Goal: Information Seeking & Learning: Find specific fact

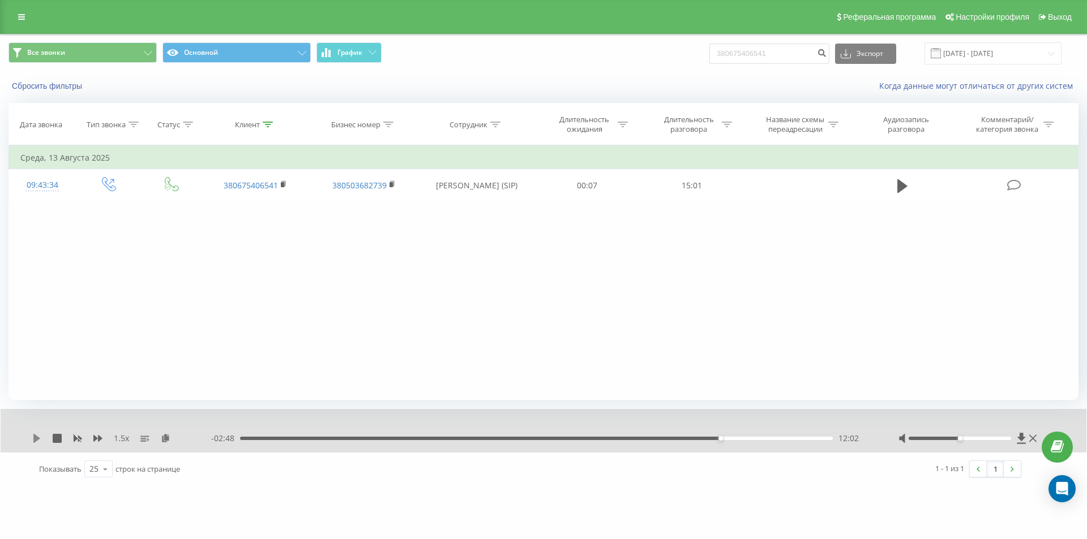
click at [33, 438] on icon at bounding box center [36, 438] width 9 height 9
click at [293, 308] on div "Фильтровать по условию Равно Введите значение Отмена OK Фильтровать по условию …" at bounding box center [543, 272] width 1070 height 255
click at [237, 315] on div "Фильтровать по условию Равно Введите значение Отмена OK Фильтровать по условию …" at bounding box center [543, 272] width 1070 height 255
drag, startPoint x: 782, startPoint y: 54, endPoint x: 566, endPoint y: 75, distance: 217.2
click at [595, 72] on div "Все звонки Основной График 380675406541 Экспорт .csv .xls .xlsx 19.05.2025 - 19…" at bounding box center [543, 67] width 1085 height 65
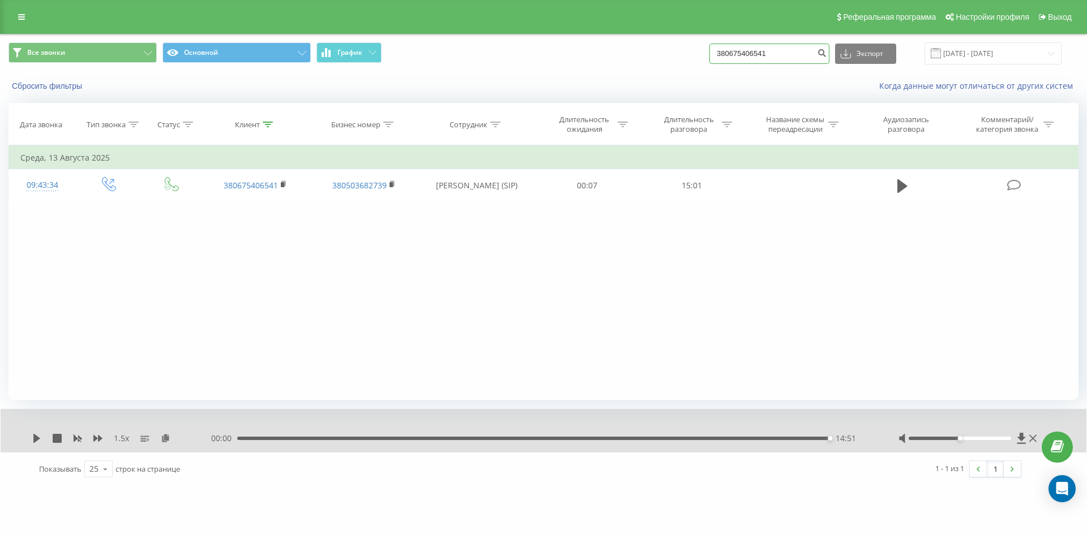
paste input "62746399"
type input "380662746399"
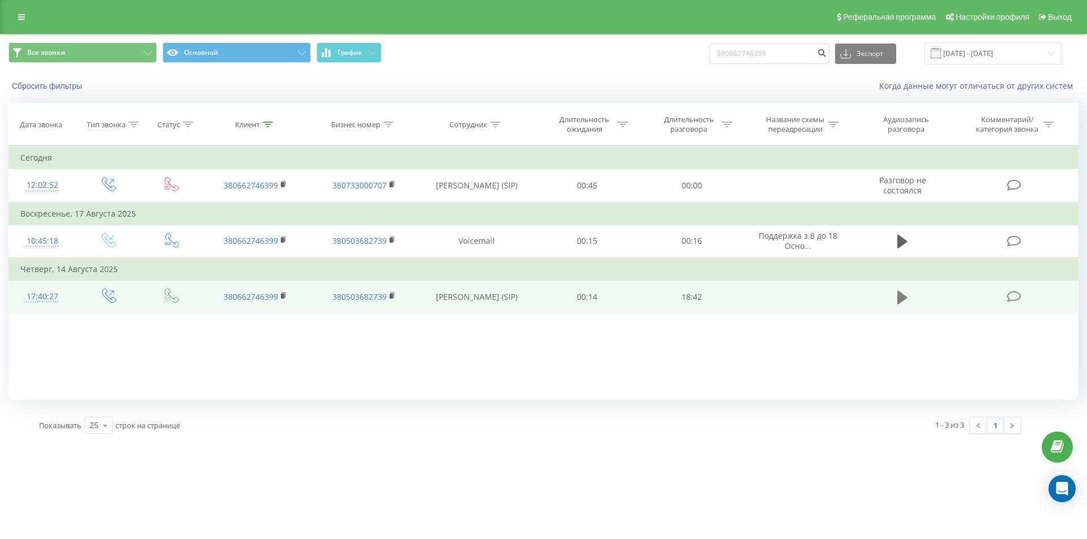
click at [899, 297] on icon at bounding box center [902, 297] width 10 height 14
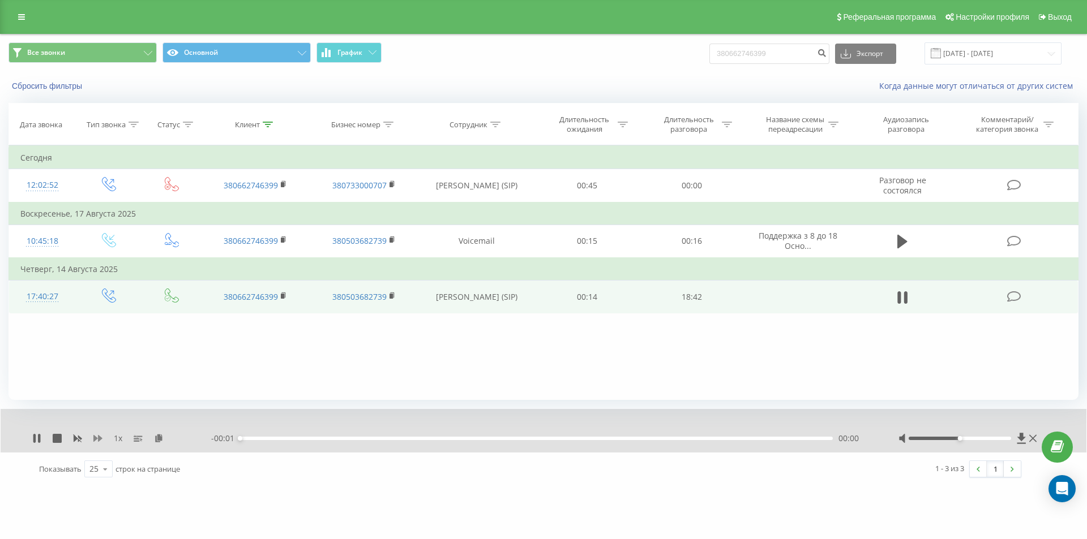
click at [93, 438] on icon at bounding box center [97, 438] width 9 height 7
click at [94, 438] on icon at bounding box center [97, 438] width 9 height 7
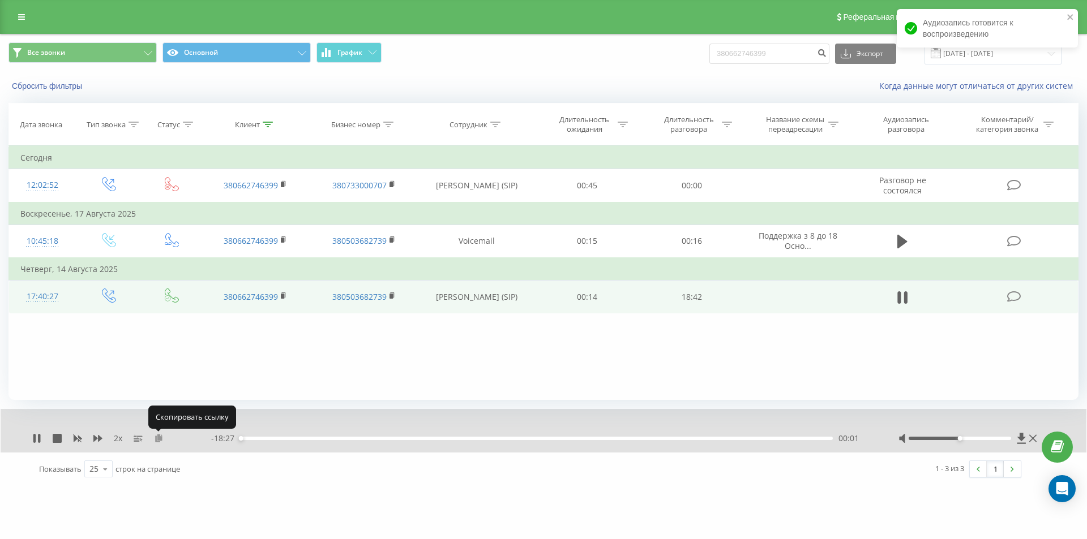
click at [161, 438] on icon at bounding box center [159, 438] width 10 height 8
click at [281, 297] on rect at bounding box center [282, 296] width 3 height 5
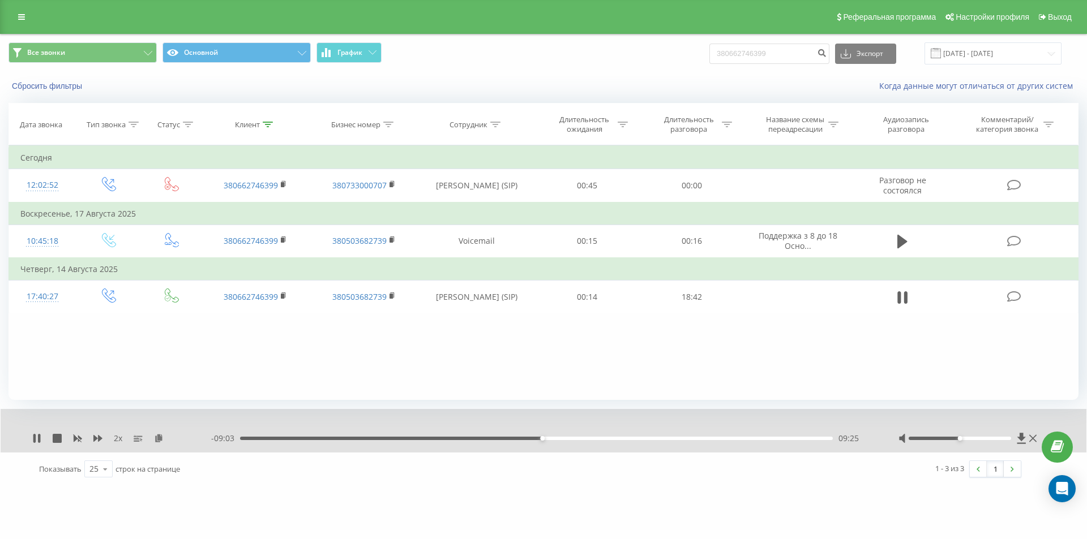
click at [36, 428] on div "2 x - 09:03 09:25 09:25" at bounding box center [543, 431] width 1085 height 44
click at [40, 436] on icon at bounding box center [39, 438] width 2 height 9
click at [35, 439] on icon at bounding box center [36, 438] width 7 height 9
click at [78, 439] on rect at bounding box center [77, 439] width 8 height 8
click at [99, 439] on icon at bounding box center [97, 438] width 9 height 7
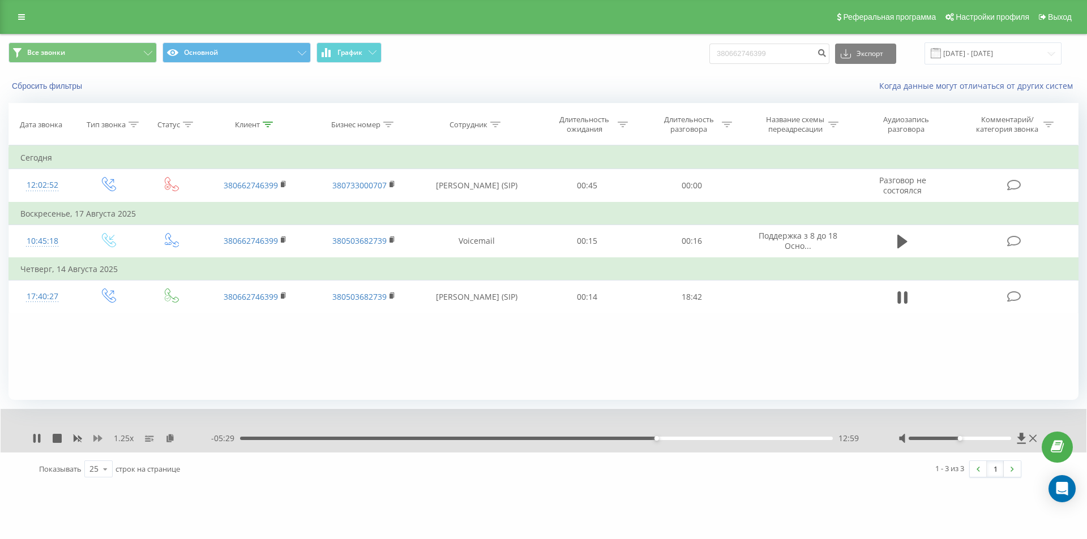
click at [99, 439] on icon at bounding box center [97, 438] width 9 height 7
click at [95, 438] on icon at bounding box center [97, 438] width 9 height 7
click at [78, 439] on rect at bounding box center [77, 439] width 8 height 8
click at [98, 440] on icon at bounding box center [97, 438] width 9 height 9
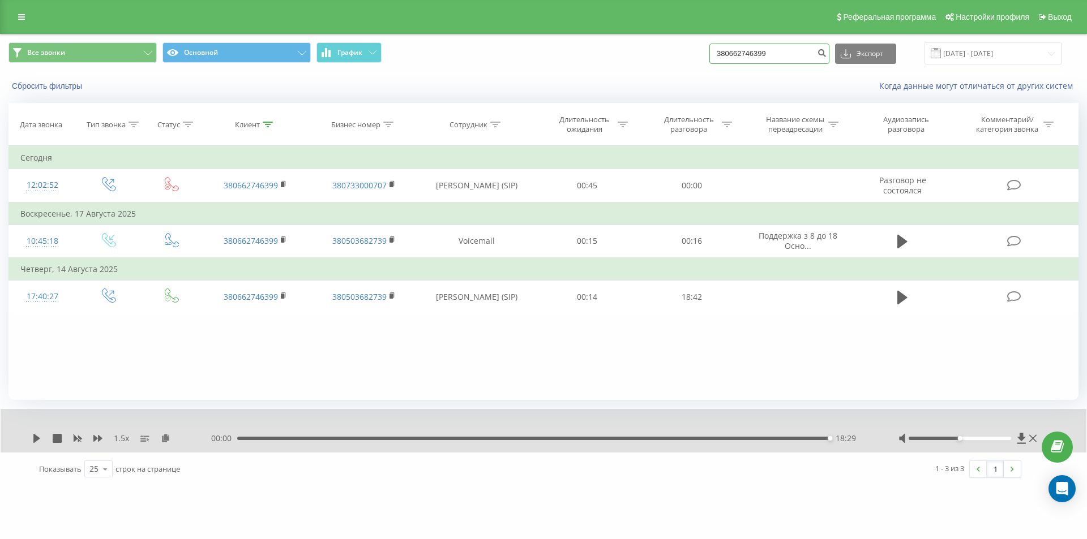
drag, startPoint x: 782, startPoint y: 57, endPoint x: 565, endPoint y: 58, distance: 216.8
click at [577, 57] on div "Все звонки Основной График 380662746399 Экспорт .csv .xls .xlsx 19.05.2025 - 19…" at bounding box center [543, 53] width 1070 height 22
paste input "953205835"
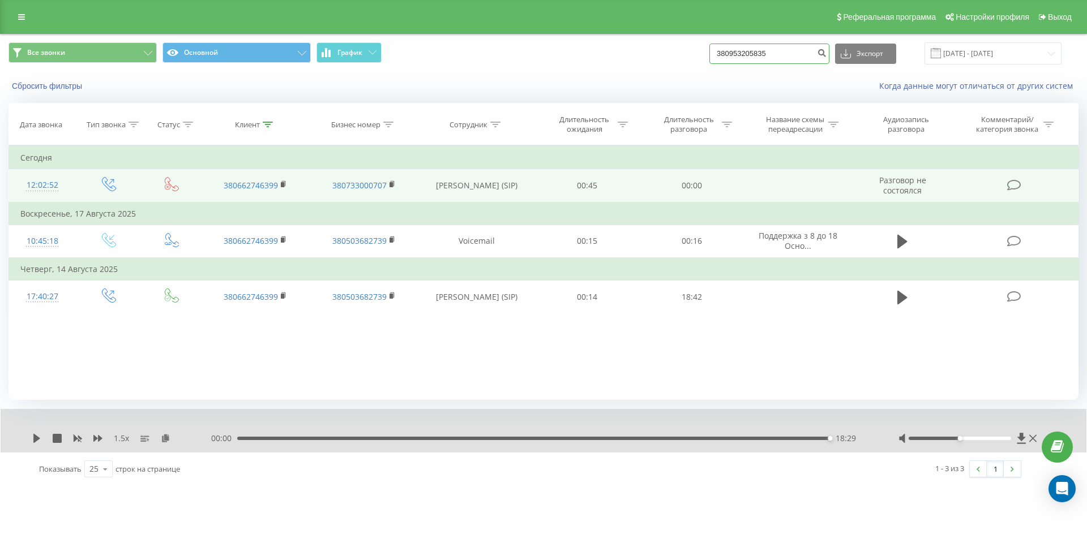
type input "380953205835"
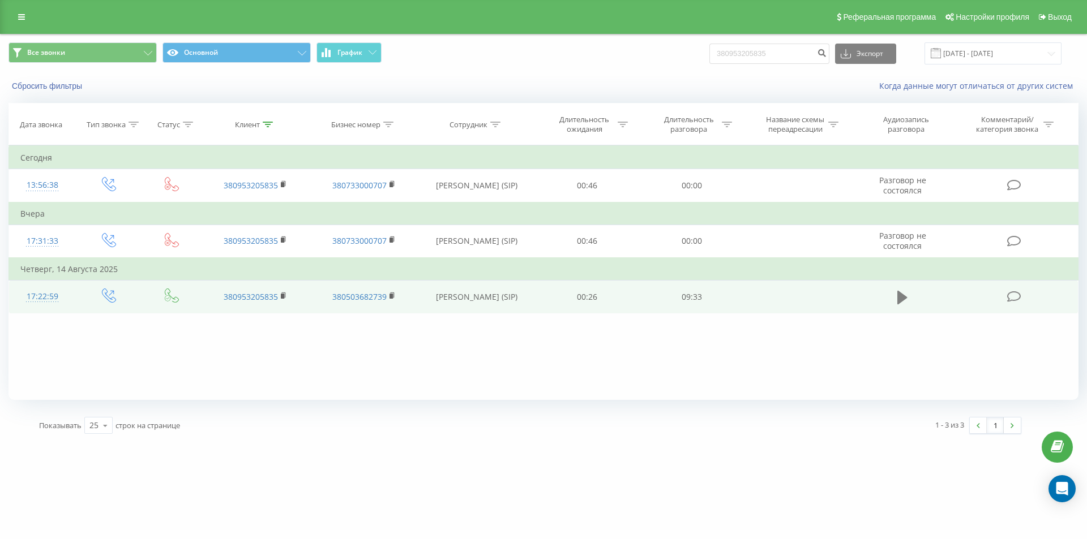
click at [905, 297] on icon at bounding box center [902, 297] width 10 height 14
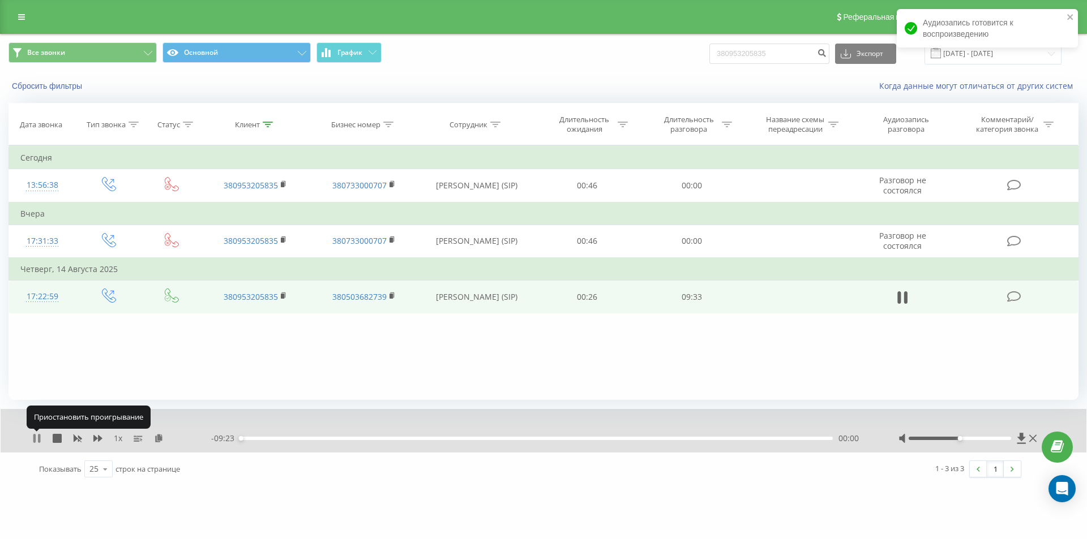
click at [36, 439] on icon at bounding box center [34, 438] width 2 height 9
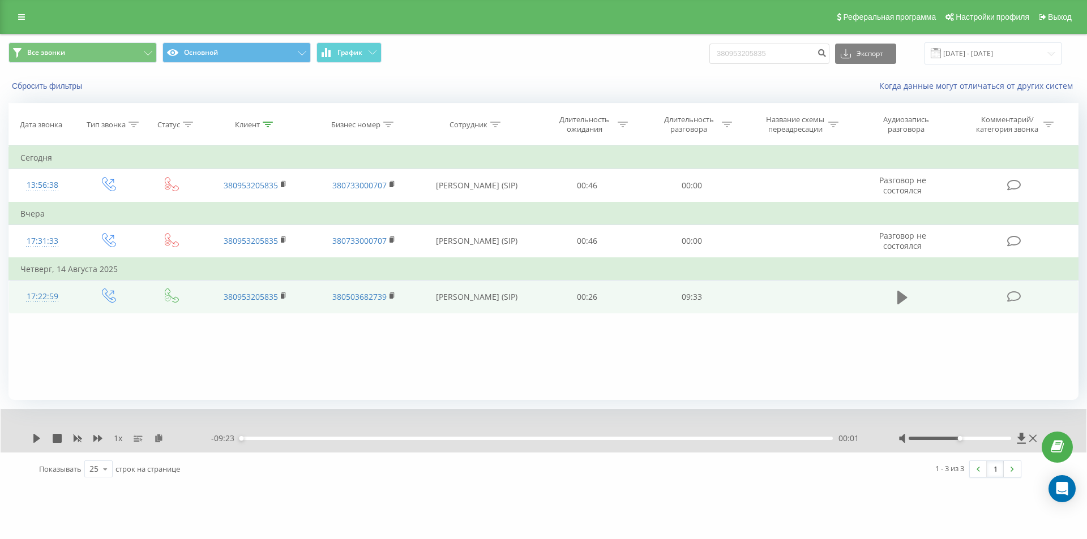
click at [902, 301] on icon at bounding box center [902, 297] width 10 height 14
click at [92, 438] on div "1 x" at bounding box center [121, 438] width 179 height 11
click at [100, 437] on icon at bounding box center [97, 438] width 9 height 7
click at [98, 437] on icon at bounding box center [97, 438] width 9 height 7
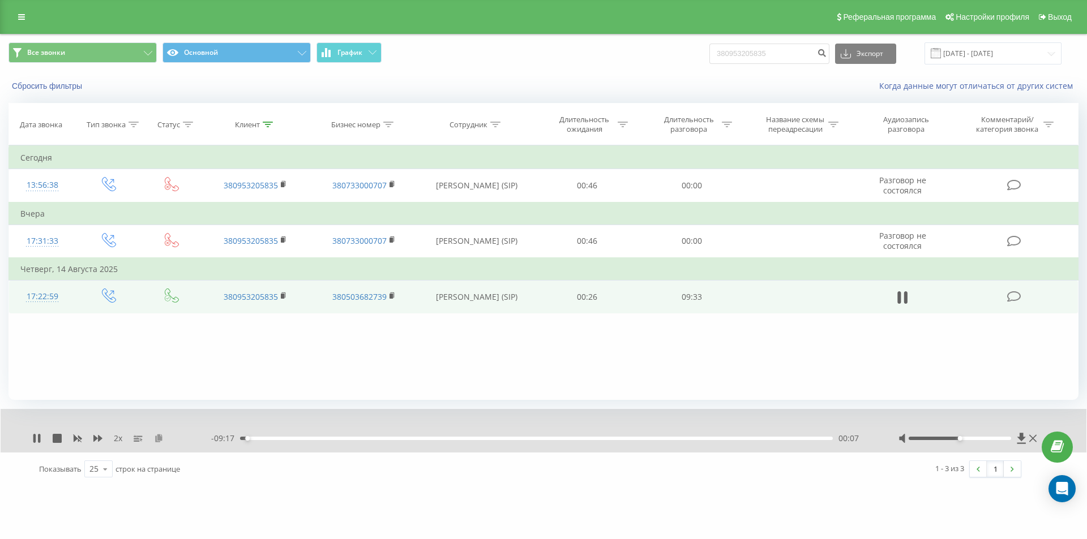
click at [158, 437] on icon at bounding box center [159, 438] width 10 height 8
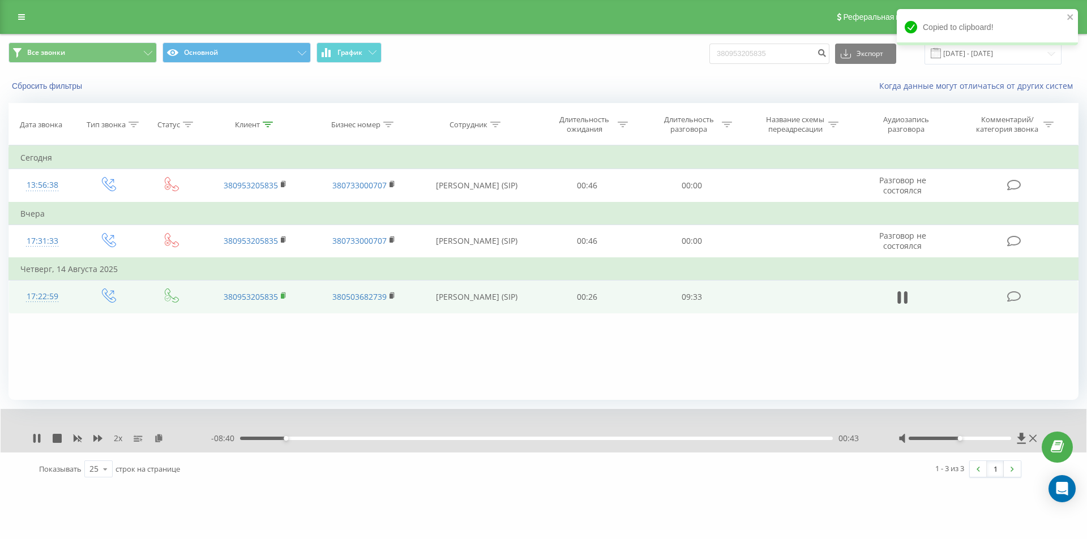
click at [283, 297] on rect at bounding box center [282, 296] width 3 height 5
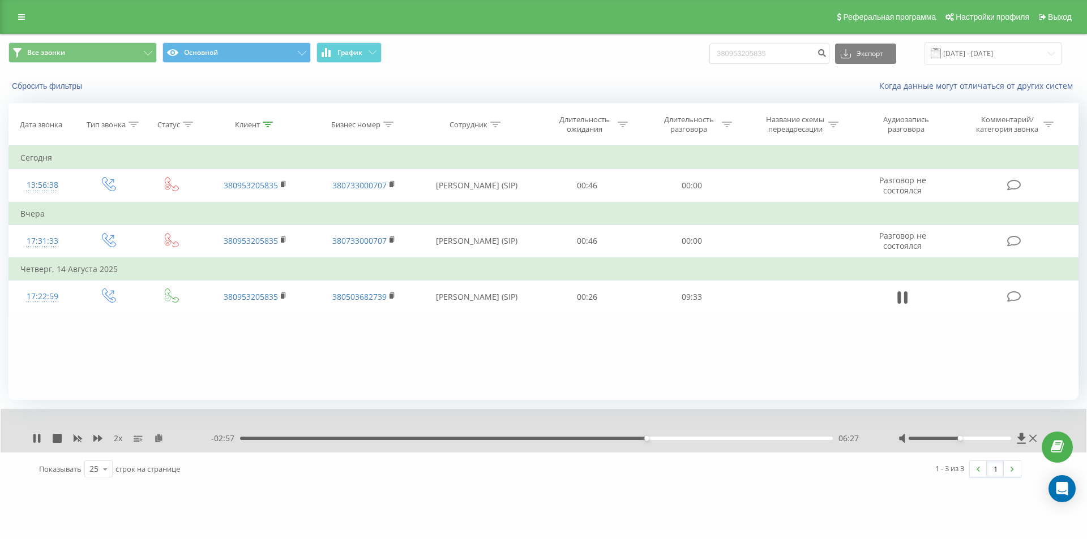
click at [37, 432] on div "2 x - 02:57 06:27 06:27" at bounding box center [543, 431] width 1085 height 44
click at [38, 435] on icon at bounding box center [39, 438] width 2 height 9
click at [624, 440] on div "06:29" at bounding box center [536, 438] width 593 height 3
click at [37, 437] on icon at bounding box center [36, 438] width 7 height 9
click at [608, 440] on div "06:13" at bounding box center [536, 438] width 593 height 3
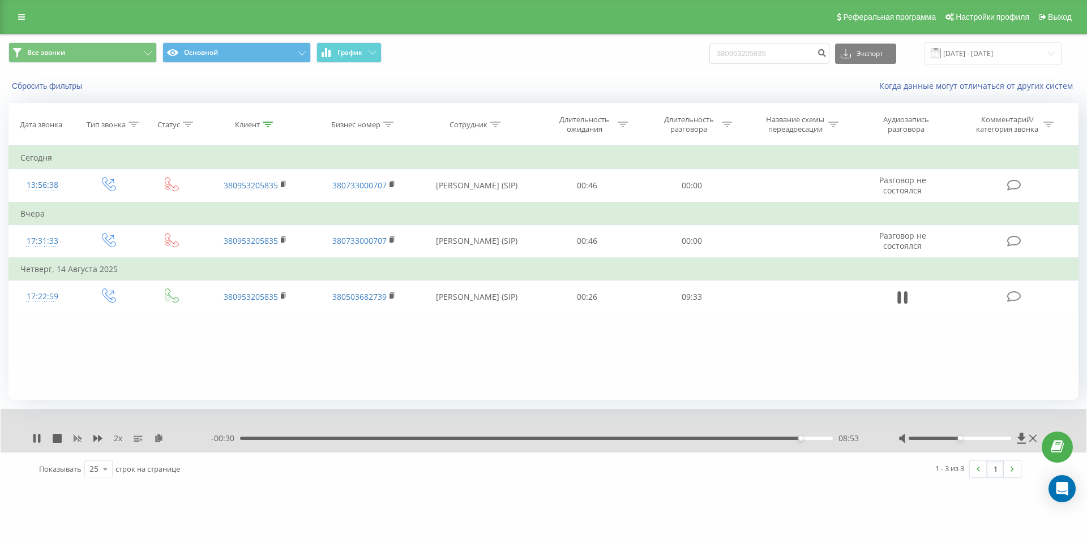
click at [78, 438] on icon at bounding box center [78, 439] width 8 height 7
click at [96, 439] on icon at bounding box center [97, 438] width 9 height 7
click at [814, 438] on div "09:24" at bounding box center [533, 438] width 593 height 3
click at [36, 435] on icon at bounding box center [36, 438] width 9 height 9
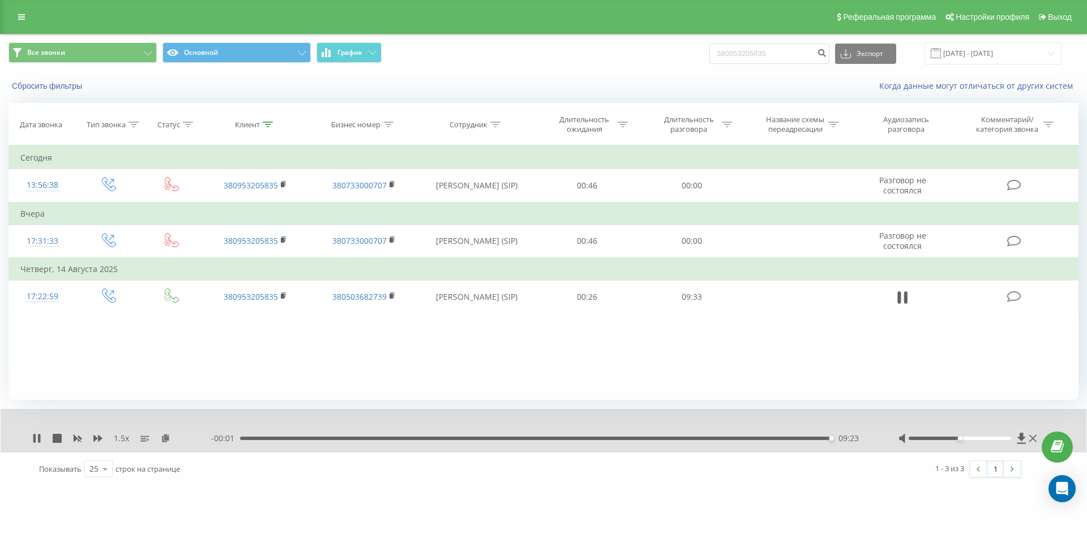
click at [796, 437] on div "09:23" at bounding box center [536, 438] width 593 height 3
click at [763, 437] on div "08:18" at bounding box center [536, 438] width 593 height 3
click at [534, 437] on div "04:42" at bounding box center [536, 438] width 593 height 3
click at [38, 437] on icon at bounding box center [36, 438] width 7 height 9
click at [514, 437] on div "04:21" at bounding box center [536, 438] width 593 height 3
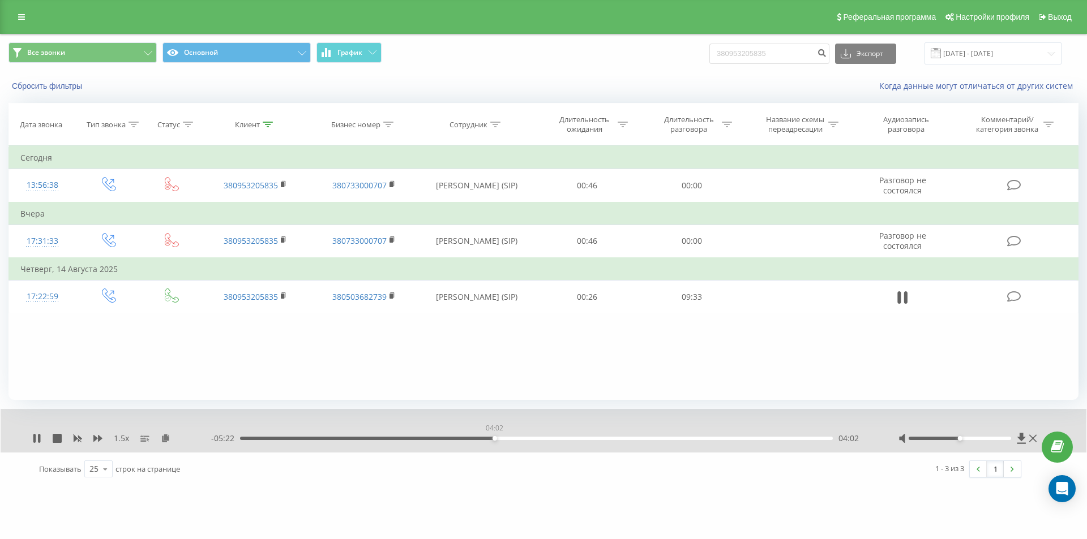
click at [494, 439] on div "04:02" at bounding box center [536, 438] width 593 height 3
click at [100, 437] on icon at bounding box center [97, 438] width 9 height 7
click at [472, 437] on div "03:41" at bounding box center [536, 438] width 593 height 3
click at [643, 434] on div "- 02:32 06:52 06:52" at bounding box center [540, 438] width 659 height 11
click at [638, 440] on div "06:53" at bounding box center [536, 438] width 593 height 3
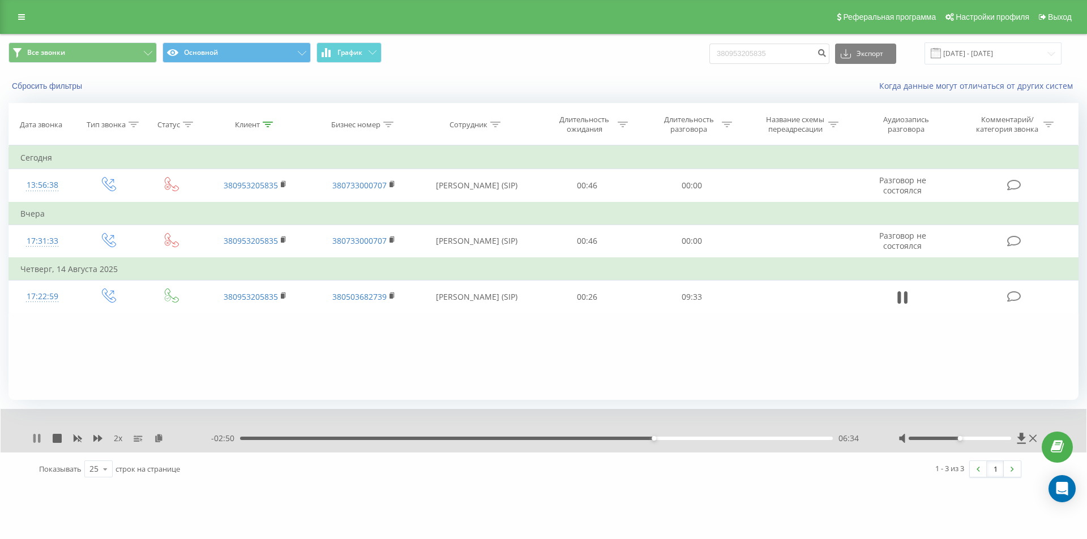
click at [35, 437] on icon at bounding box center [34, 438] width 2 height 9
click at [35, 439] on icon at bounding box center [36, 438] width 7 height 9
click at [617, 437] on div "06:35" at bounding box center [536, 438] width 593 height 3
click at [600, 439] on div "05:43" at bounding box center [536, 438] width 593 height 3
drag, startPoint x: 779, startPoint y: 54, endPoint x: 582, endPoint y: 63, distance: 196.6
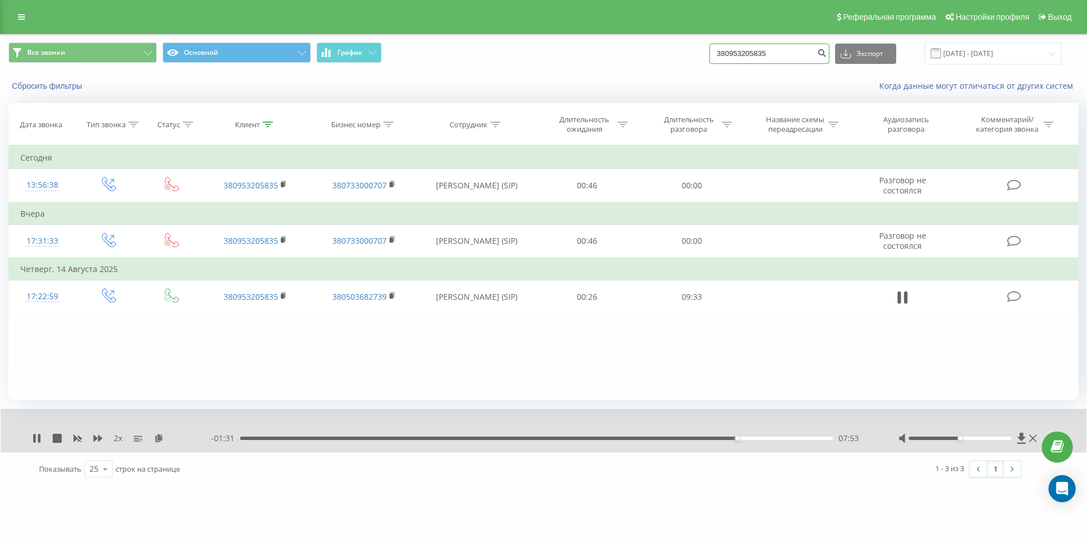
click at [587, 62] on div "Все звонки Основной График 380953205835 Экспорт .csv .xls .xlsx 19.05.2025 - 19…" at bounding box center [543, 53] width 1070 height 22
paste input "60740482"
type input "380960740482"
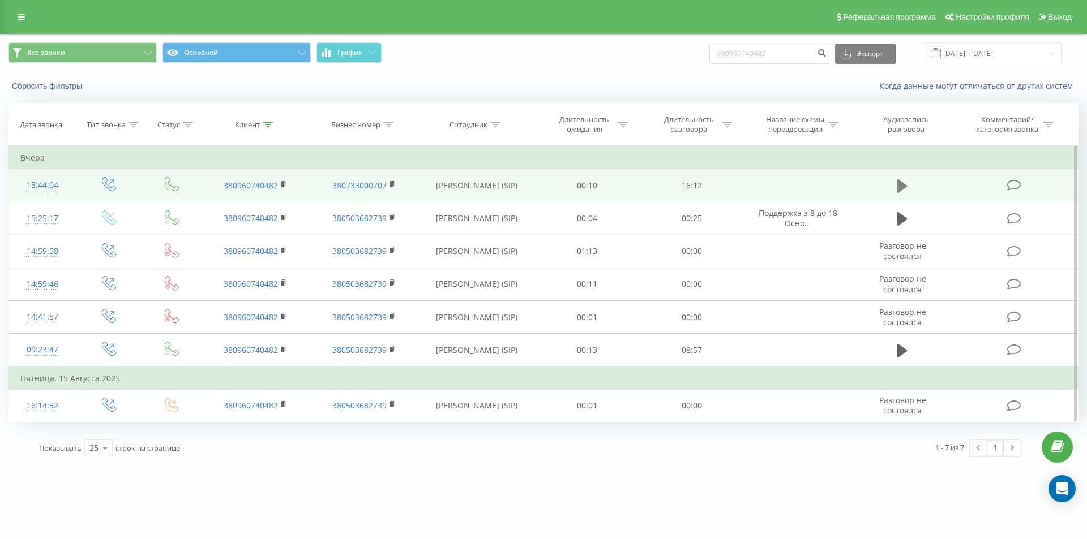
click at [900, 181] on icon at bounding box center [902, 186] width 10 height 14
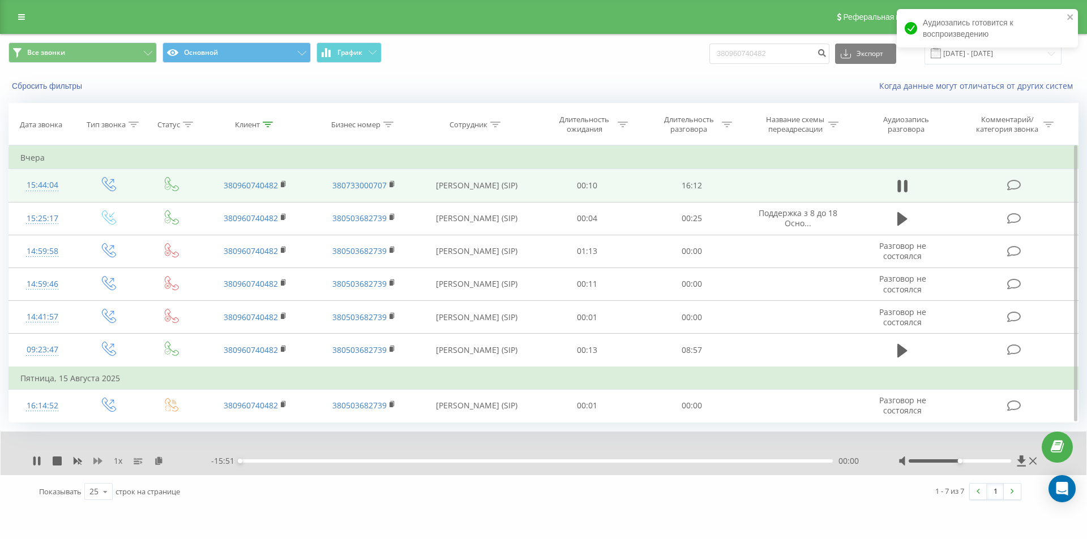
click at [98, 461] on icon at bounding box center [97, 461] width 9 height 9
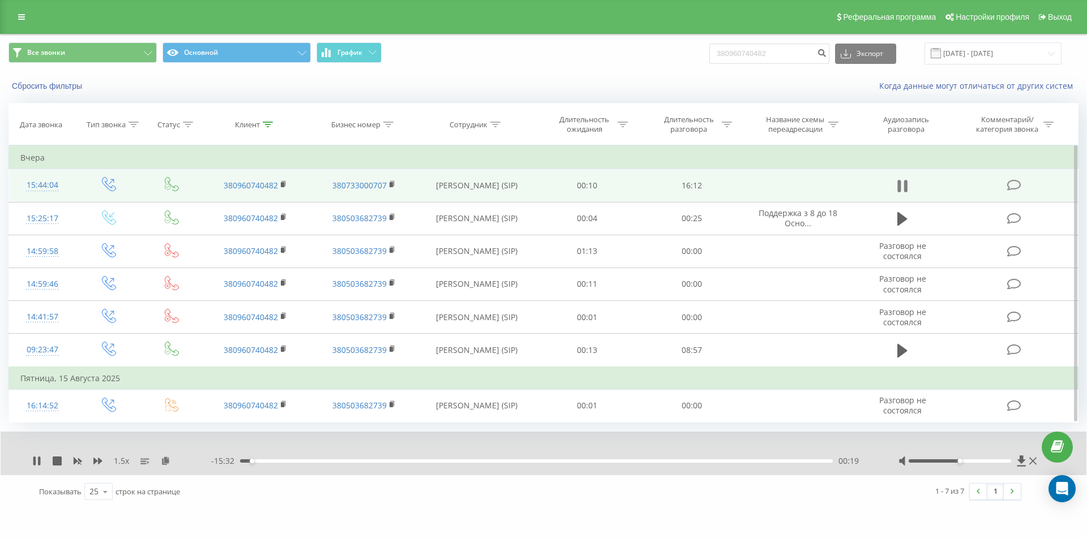
click at [906, 182] on icon at bounding box center [905, 186] width 3 height 12
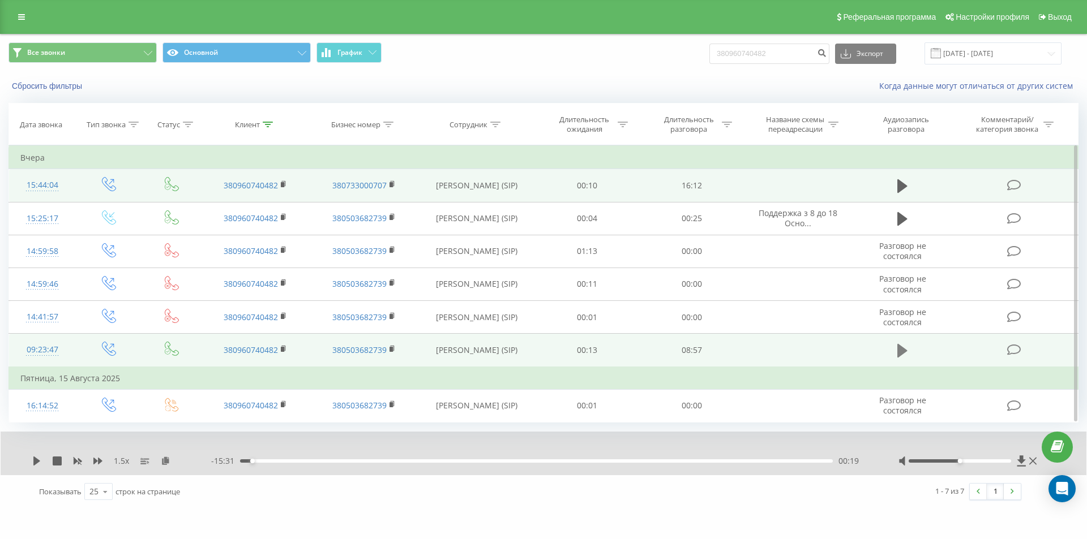
click at [901, 351] on icon at bounding box center [902, 351] width 10 height 14
click at [164, 458] on icon at bounding box center [166, 461] width 10 height 8
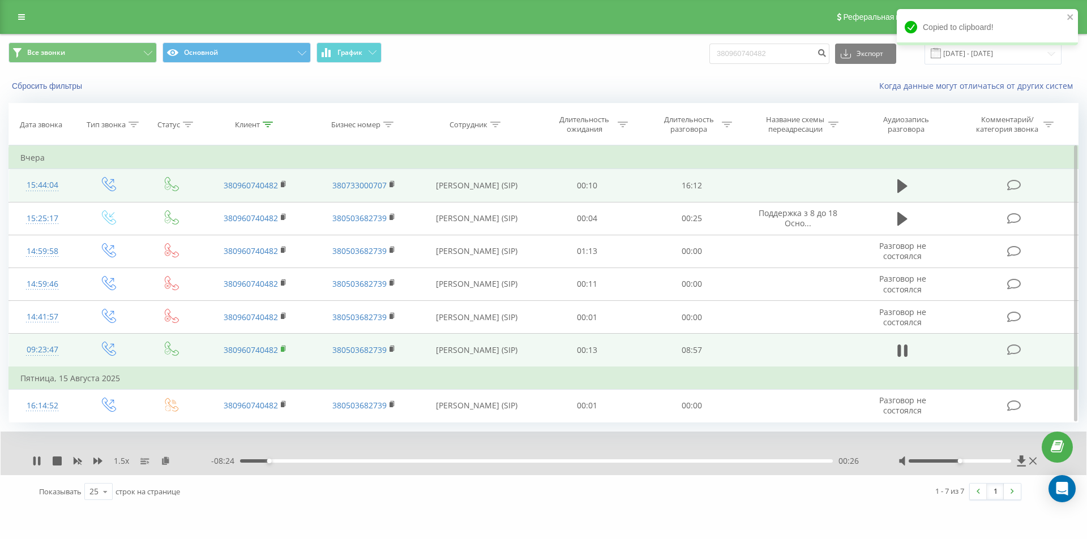
click at [284, 348] on rect at bounding box center [282, 349] width 3 height 5
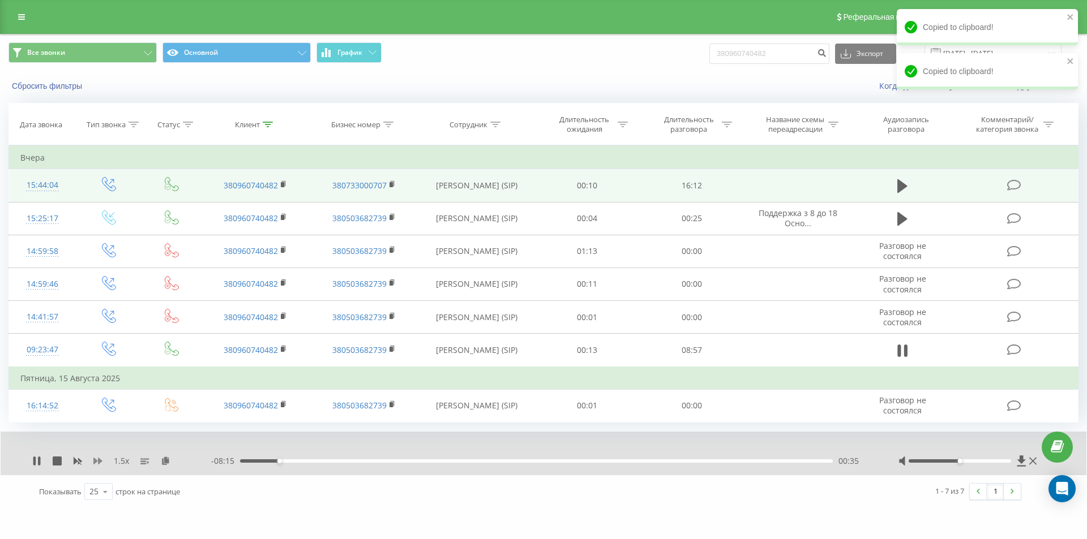
click at [98, 462] on icon at bounding box center [97, 461] width 9 height 7
click at [466, 462] on div "03:50" at bounding box center [536, 461] width 593 height 3
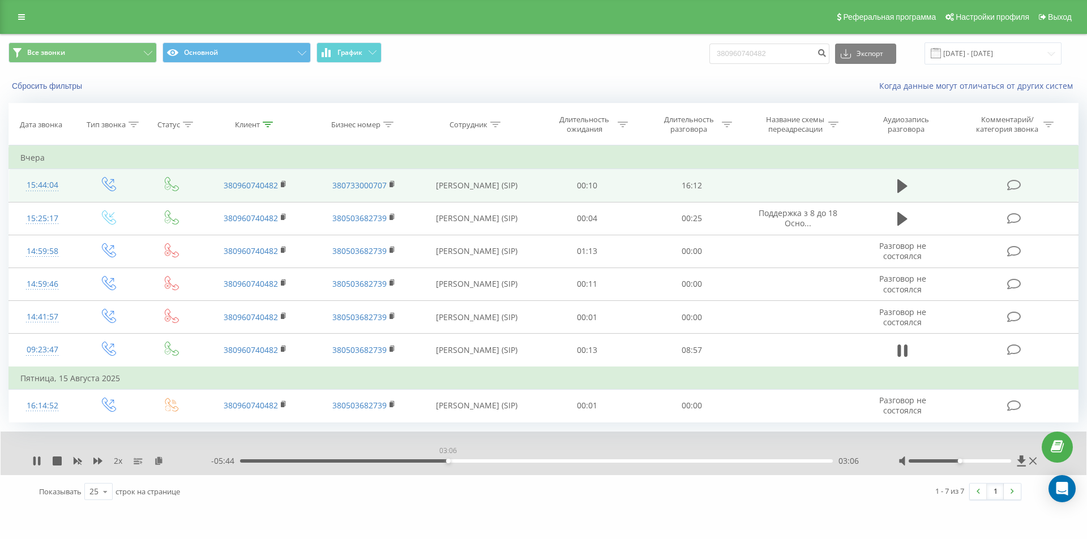
click at [448, 460] on div "03:06" at bounding box center [536, 461] width 593 height 3
click at [74, 458] on rect at bounding box center [77, 461] width 8 height 8
click at [100, 460] on icon at bounding box center [97, 461] width 9 height 7
click at [777, 460] on div "08:01" at bounding box center [536, 461] width 593 height 3
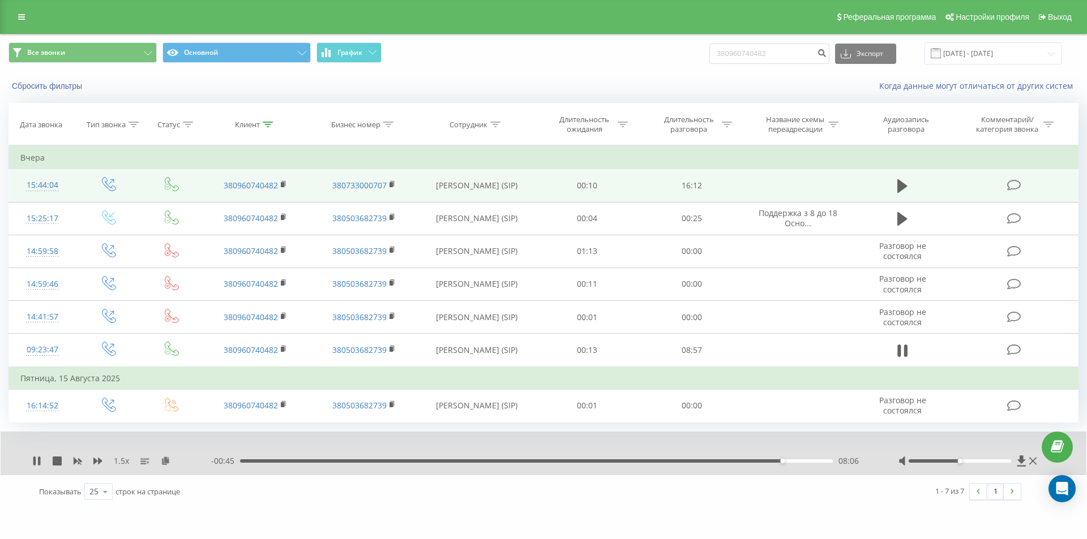
click at [769, 461] on div "08:06" at bounding box center [536, 461] width 593 height 3
click at [76, 464] on icon at bounding box center [77, 461] width 9 height 9
click at [97, 462] on icon at bounding box center [97, 461] width 9 height 9
click at [819, 461] on div "08:48" at bounding box center [536, 461] width 593 height 3
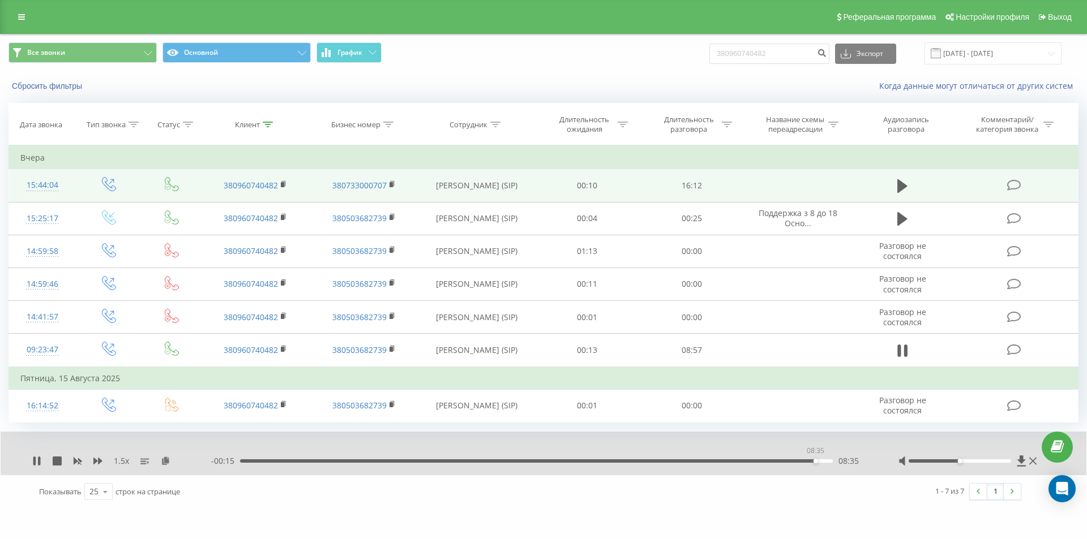
click at [815, 460] on div "08:35" at bounding box center [536, 461] width 593 height 3
click at [806, 461] on div "08:44" at bounding box center [536, 461] width 593 height 3
click at [797, 460] on div "08:20" at bounding box center [536, 461] width 593 height 3
click at [800, 461] on div "08:22" at bounding box center [536, 461] width 593 height 3
click at [791, 461] on div "08:23" at bounding box center [536, 461] width 593 height 3
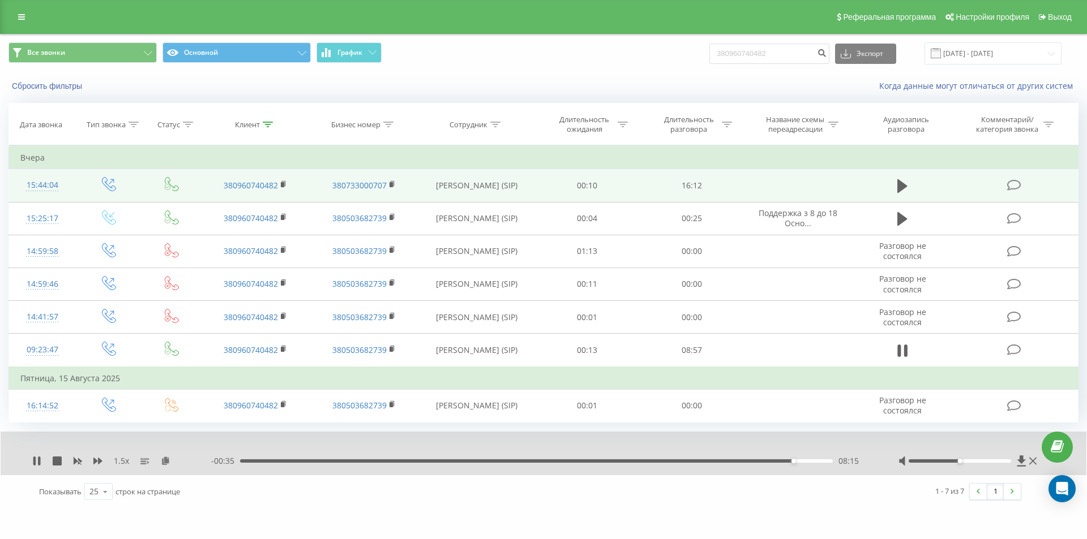
click at [783, 462] on div "08:15" at bounding box center [536, 461] width 593 height 3
click at [778, 460] on div "08:12" at bounding box center [536, 461] width 593 height 3
